Goal: Information Seeking & Learning: Learn about a topic

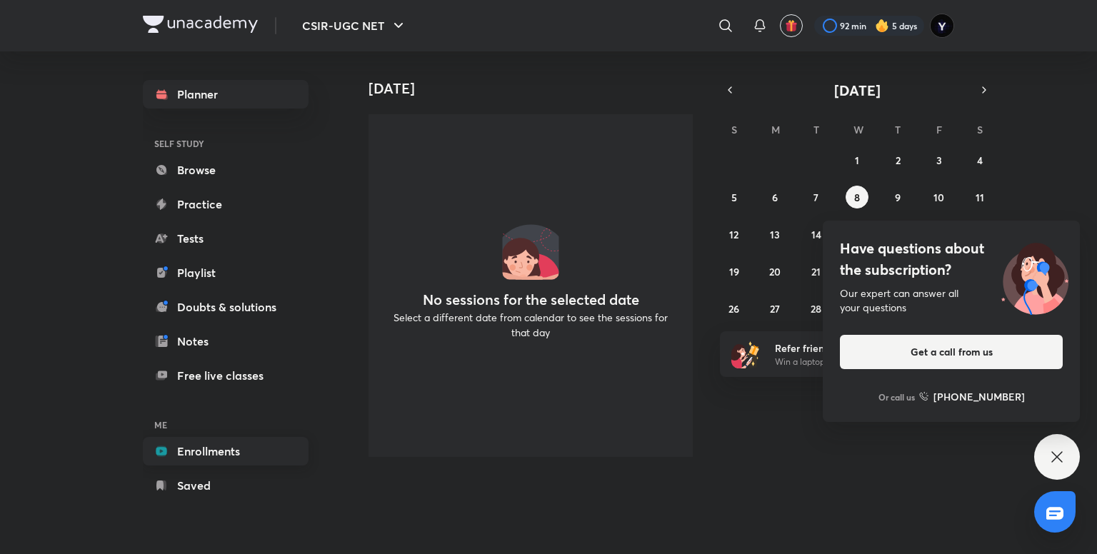
click at [194, 452] on link "Enrollments" at bounding box center [226, 451] width 166 height 29
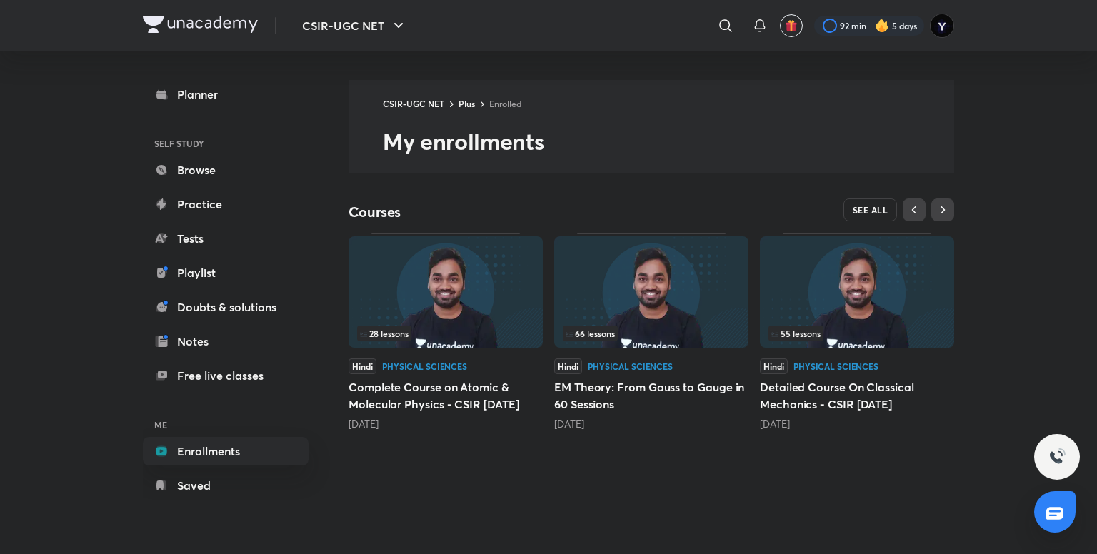
click at [880, 206] on span "SEE ALL" at bounding box center [871, 210] width 36 height 10
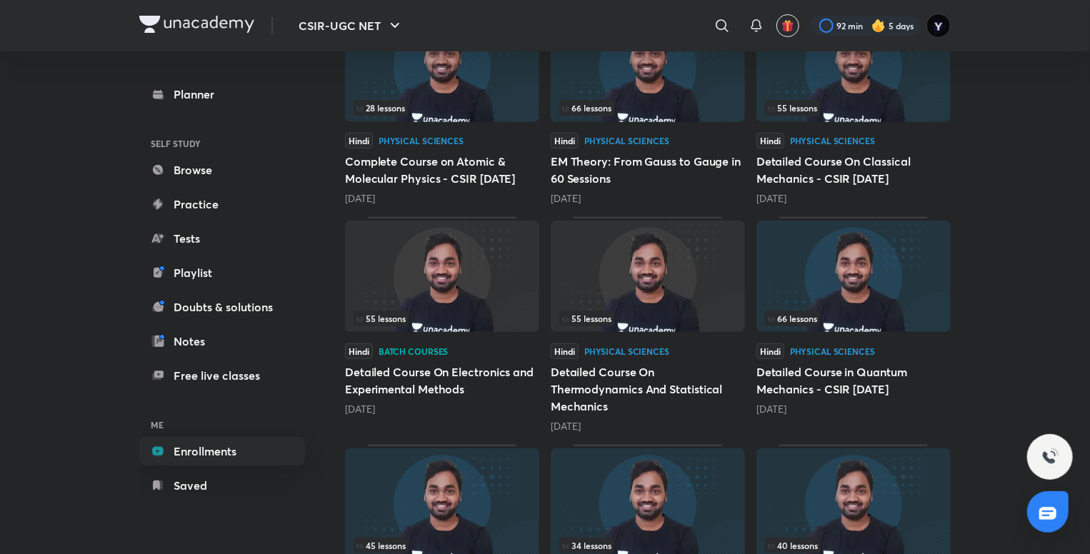
scroll to position [223, 0]
click at [416, 259] on img at bounding box center [442, 276] width 194 height 111
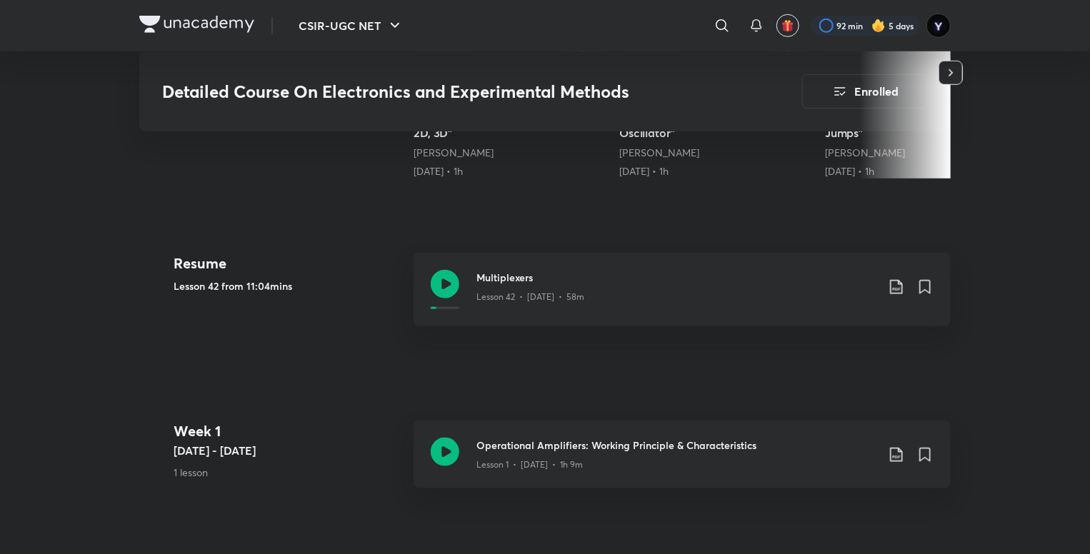
scroll to position [590, 0]
click at [771, 299] on div "Lesson 42 • [DATE] • 58m" at bounding box center [676, 292] width 400 height 19
